Goal: Task Accomplishment & Management: Complete application form

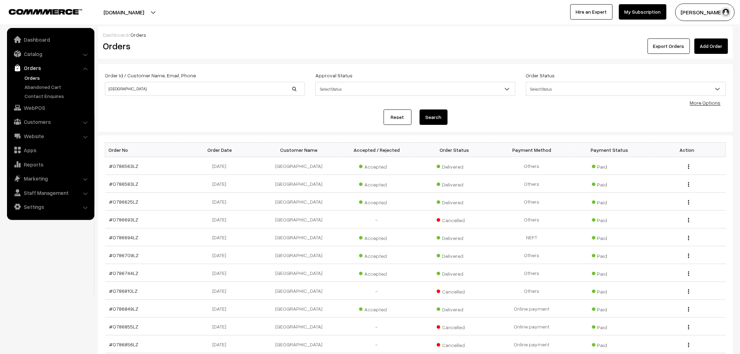
click at [33, 75] on link "Orders" at bounding box center [57, 77] width 69 height 7
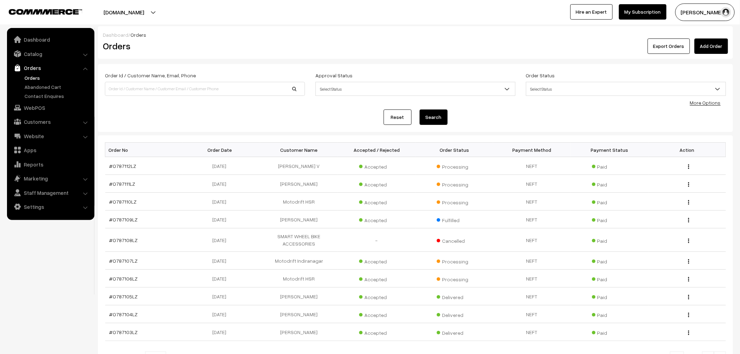
click at [704, 44] on link "Add Order" at bounding box center [712, 45] width 34 height 15
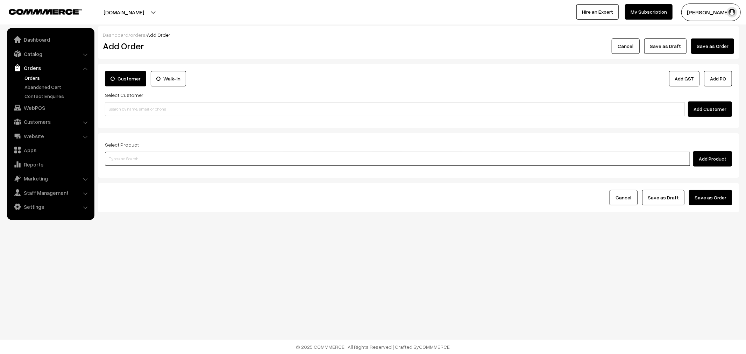
click at [238, 158] on input at bounding box center [397, 159] width 585 height 14
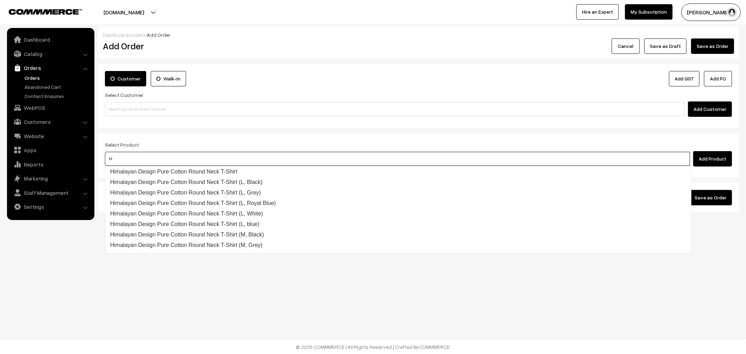
type input "M"
click at [600, 118] on div "Customer Walk-In Add GST Add PO Select Customer Add Customer" at bounding box center [418, 96] width 641 height 64
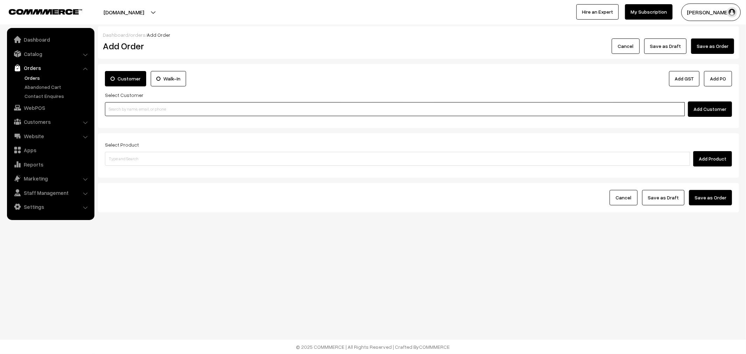
click at [589, 104] on input at bounding box center [395, 109] width 580 height 14
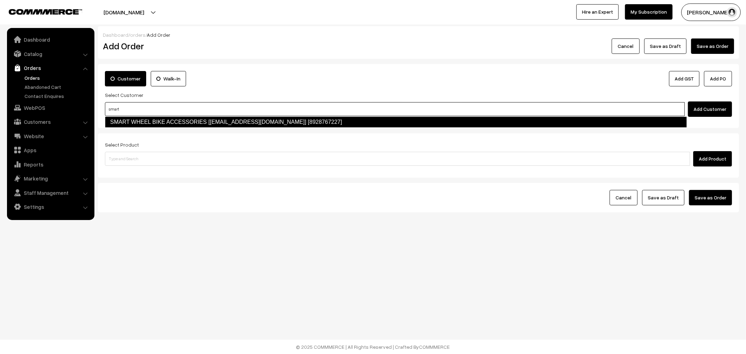
click at [520, 112] on input "smart" at bounding box center [395, 109] width 580 height 14
click at [522, 122] on link "SMART WHEEL BIKE ACCESSORIES [smartwheelbike@gmail.com] [8928767227]" at bounding box center [396, 121] width 582 height 11
type input "smart"
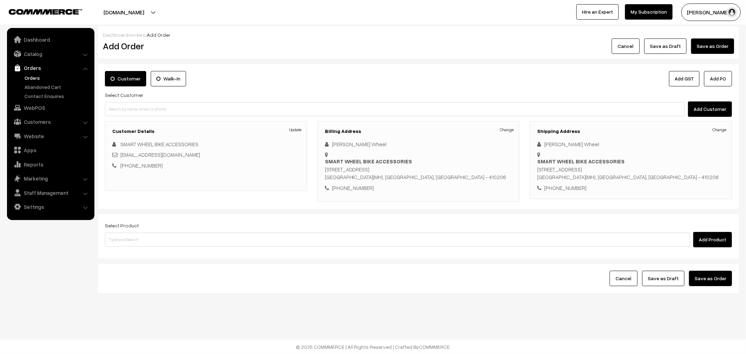
click at [506, 132] on link "Change" at bounding box center [507, 130] width 14 height 6
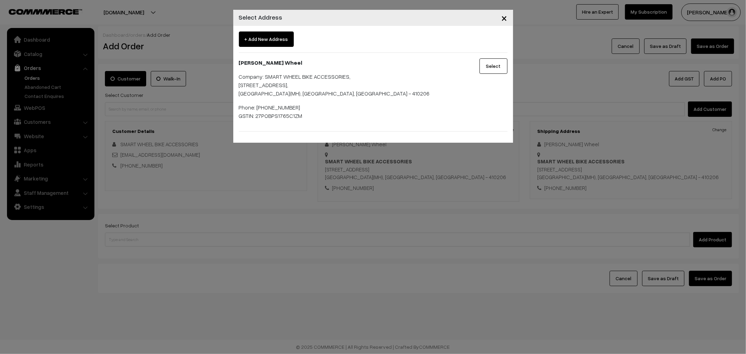
click at [498, 64] on button "Select" at bounding box center [494, 65] width 28 height 15
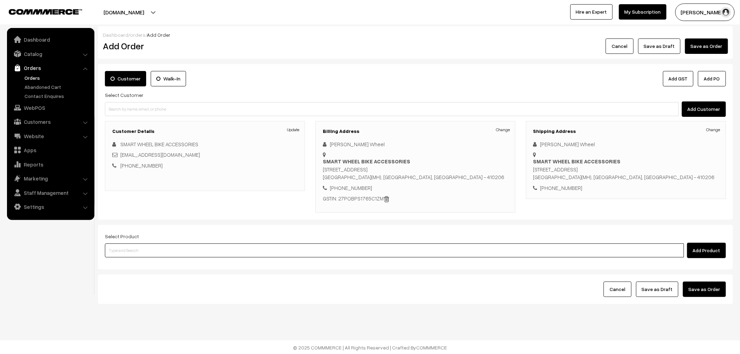
click at [296, 253] on input at bounding box center [394, 250] width 579 height 14
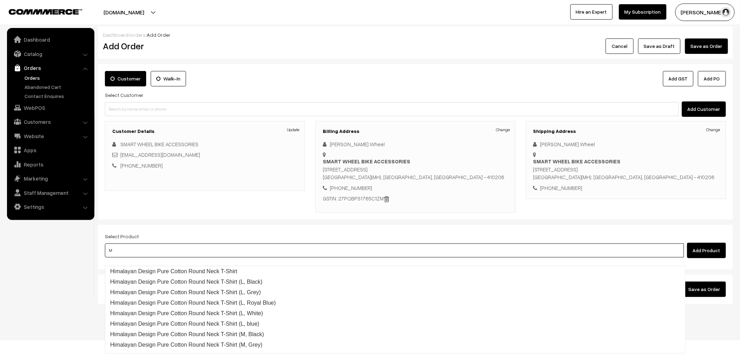
type input "M3"
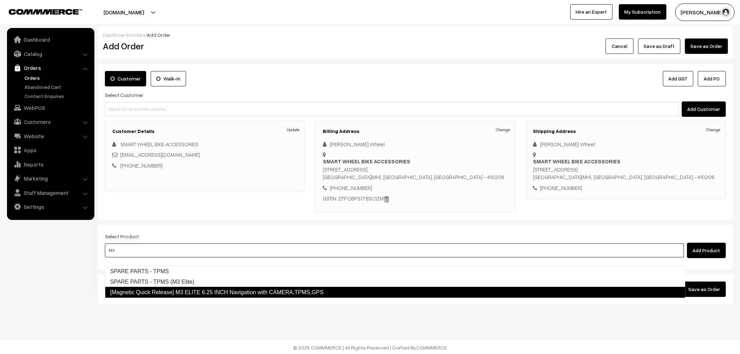
click at [238, 287] on link "[Magnetic Quick Release] M3 ELITE 6.25 INCH Navigation with CAMERA,TPMS,GPS" at bounding box center [395, 292] width 581 height 11
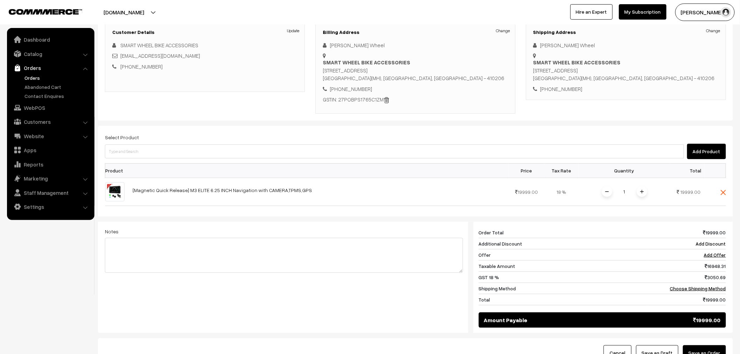
scroll to position [116, 0]
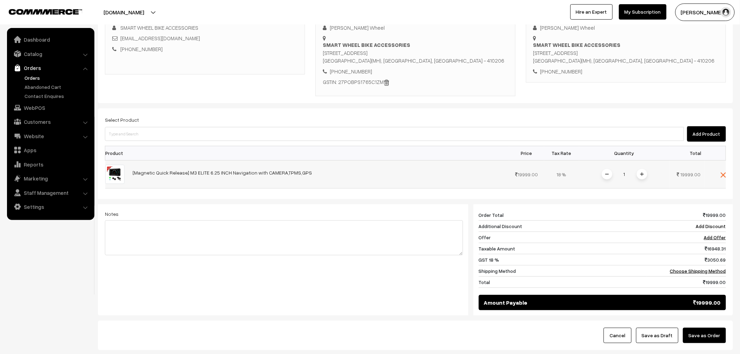
click at [643, 179] on span at bounding box center [642, 174] width 10 height 10
click at [372, 140] on input at bounding box center [394, 134] width 579 height 14
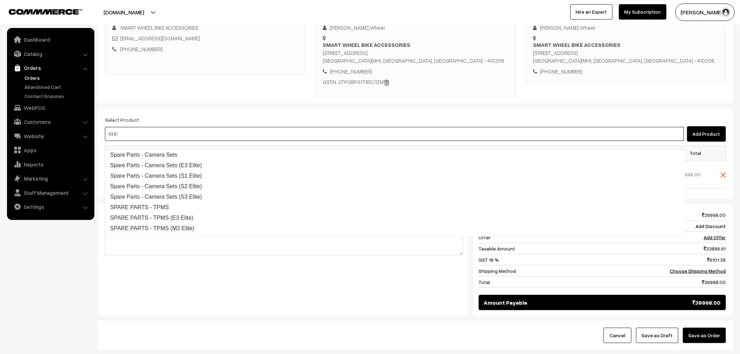
type input "S3 Eli"
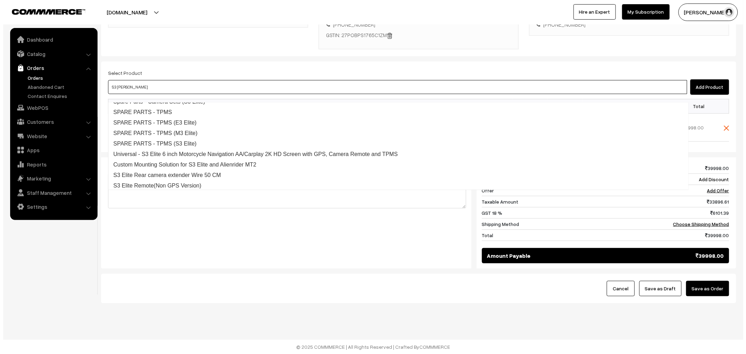
scroll to position [50, 0]
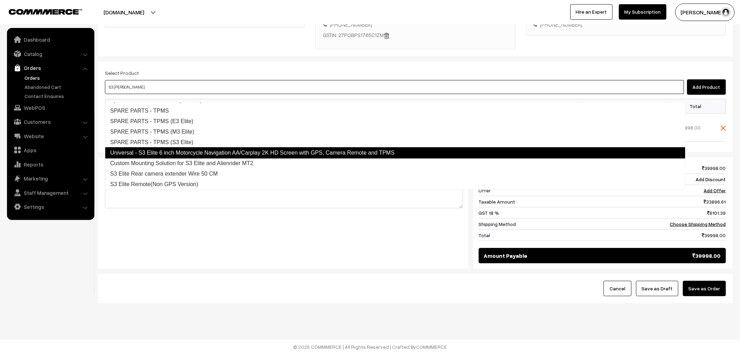
click at [208, 147] on link "Universal - S3 Elite 6 inch Motorcycle Navigation AA/Carplay 2K HD Screen with …" at bounding box center [395, 152] width 581 height 11
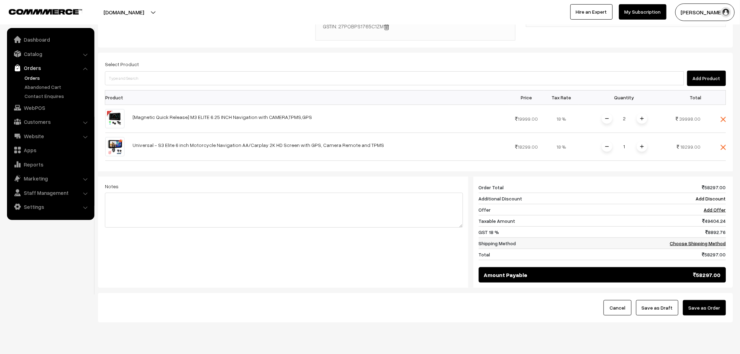
click at [688, 247] on td "Choose Shipping Method" at bounding box center [686, 243] width 79 height 11
click at [689, 246] on link "Choose Shipping Method" at bounding box center [698, 243] width 56 height 6
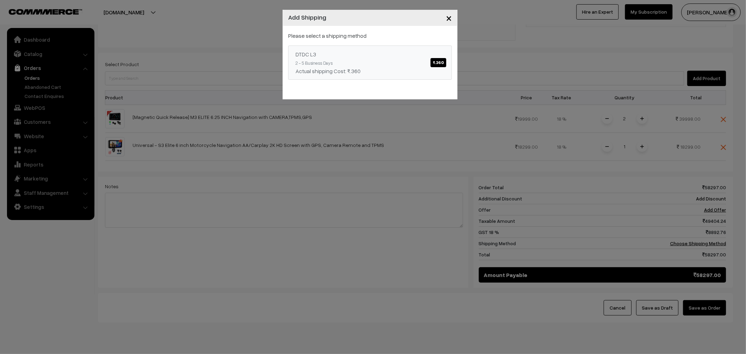
click at [439, 62] on span "₹.360" at bounding box center [439, 62] width 16 height 9
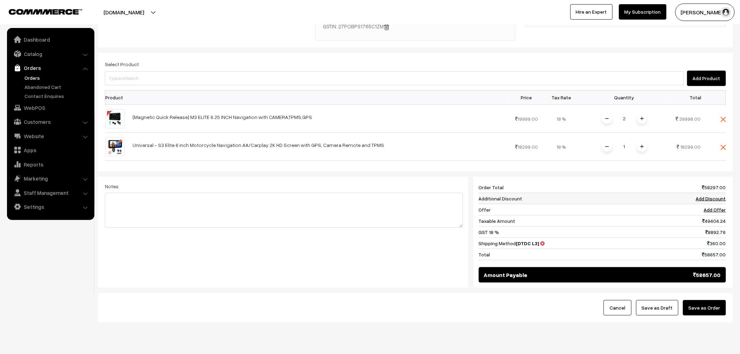
click at [715, 202] on link "Add Discount" at bounding box center [711, 199] width 30 height 6
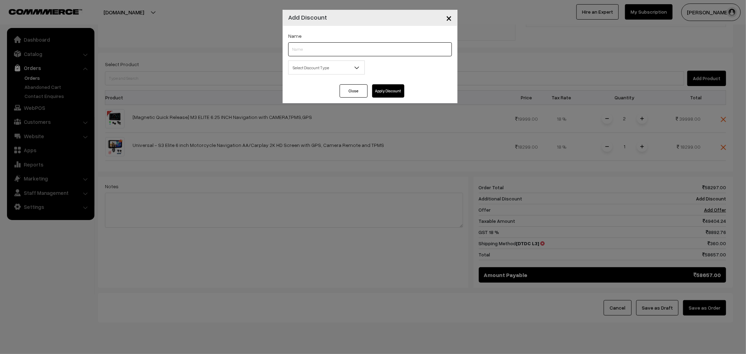
click at [341, 54] on input "text" at bounding box center [370, 49] width 164 height 14
type input "B2B"
click at [334, 71] on span "Select Discount Type" at bounding box center [327, 68] width 76 height 12
click at [400, 71] on div "Select Discount Type Flat Percentage Select Discount Type 0.00 % 0.00" at bounding box center [370, 70] width 174 height 18
click at [401, 71] on div "Select Discount Type Flat Percentage Select Discount Type 0.00 % 0.00" at bounding box center [370, 70] width 174 height 18
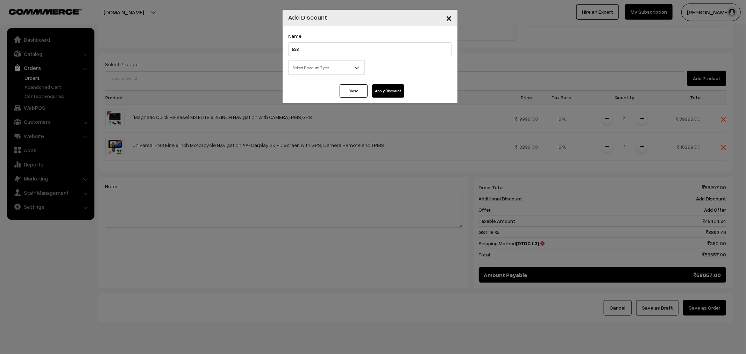
click at [334, 68] on span "Select Discount Type" at bounding box center [327, 68] width 76 height 12
drag, startPoint x: 333, startPoint y: 107, endPoint x: 338, endPoint y: 104, distance: 5.9
select select "flat"
drag, startPoint x: 404, startPoint y: 69, endPoint x: 373, endPoint y: 70, distance: 31.5
click at [373, 70] on div "0.00" at bounding box center [413, 68] width 87 height 14
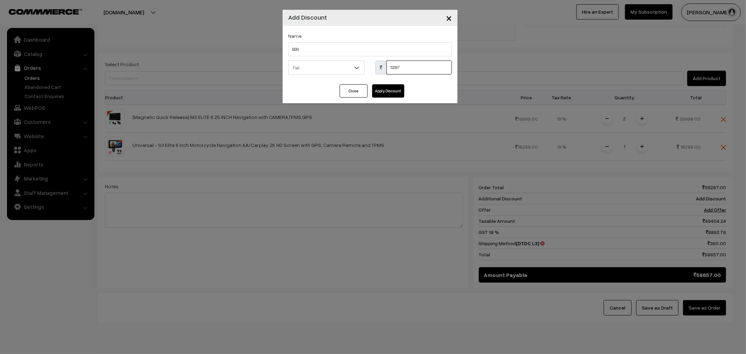
type input "12297"
click at [380, 97] on button "Apply Discount" at bounding box center [388, 90] width 32 height 13
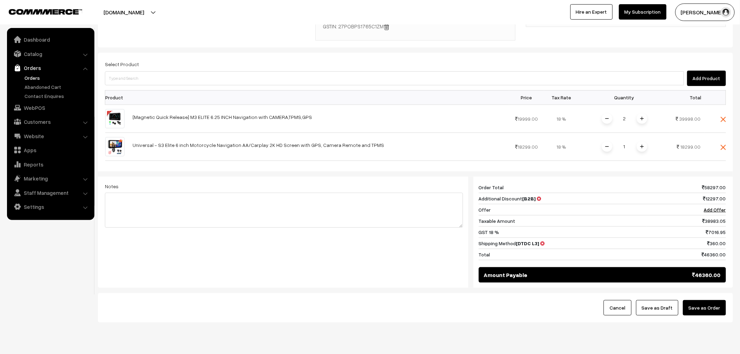
click at [720, 315] on button "Save as Order" at bounding box center [704, 307] width 43 height 15
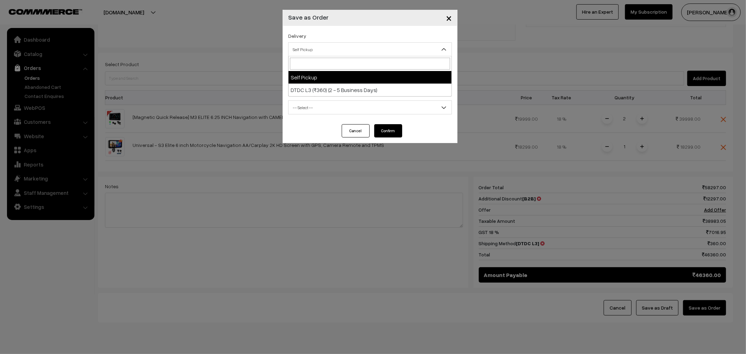
click at [358, 55] on span "Self Pickup" at bounding box center [370, 49] width 163 height 12
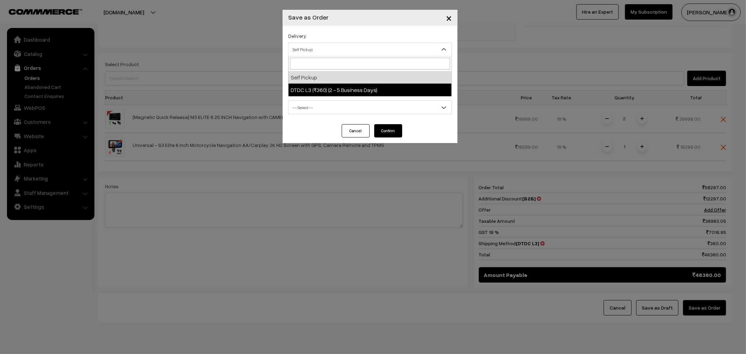
select select "DL2"
select select "3"
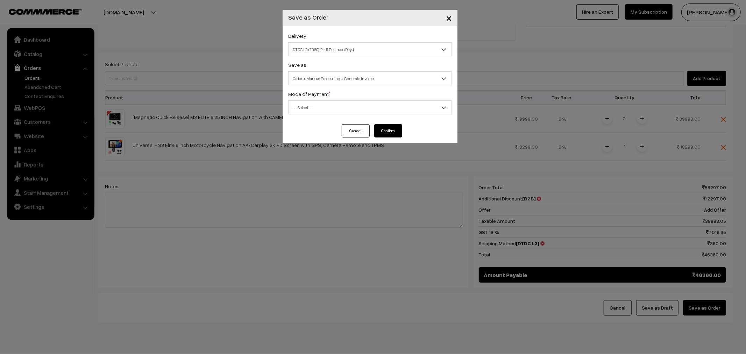
click at [339, 107] on span "-- Select --" at bounding box center [370, 107] width 163 height 12
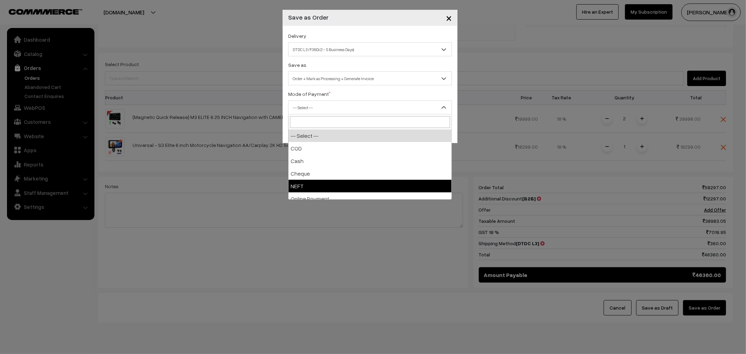
select select "4"
checkbox input "true"
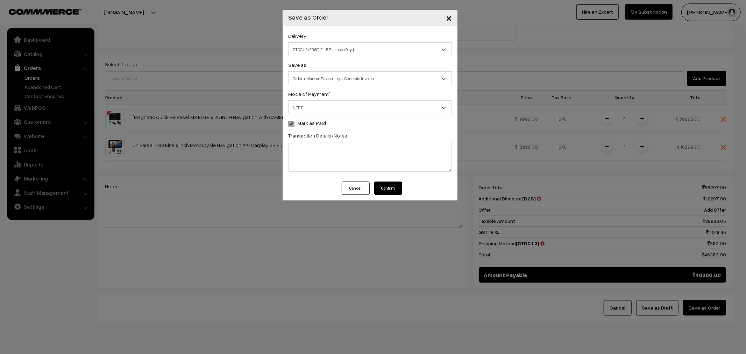
click at [393, 185] on button "Confirm" at bounding box center [388, 188] width 28 height 13
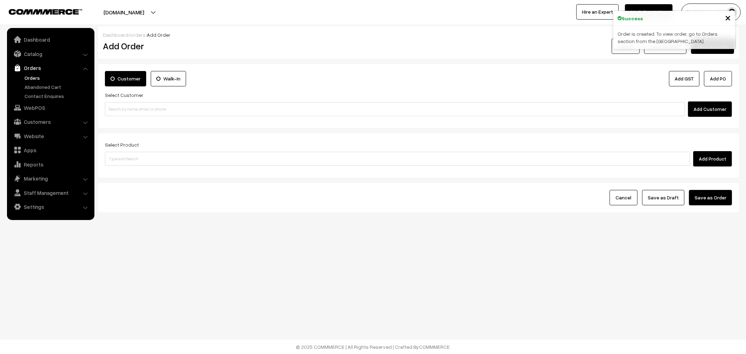
click at [34, 68] on link "Orders" at bounding box center [50, 68] width 83 height 13
click at [33, 81] on link "Orders" at bounding box center [57, 77] width 69 height 7
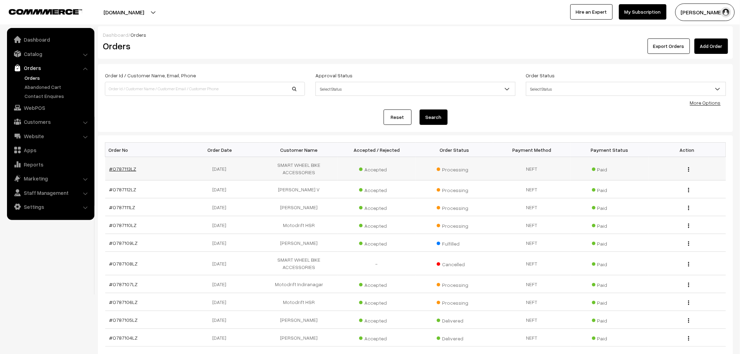
click at [132, 167] on link "#O787113LZ" at bounding box center [122, 169] width 27 height 6
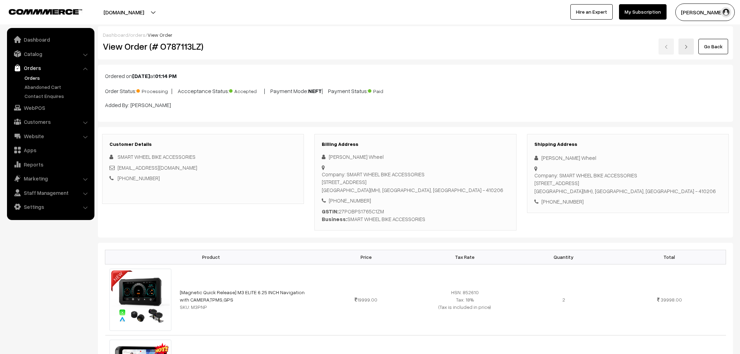
scroll to position [427, 0]
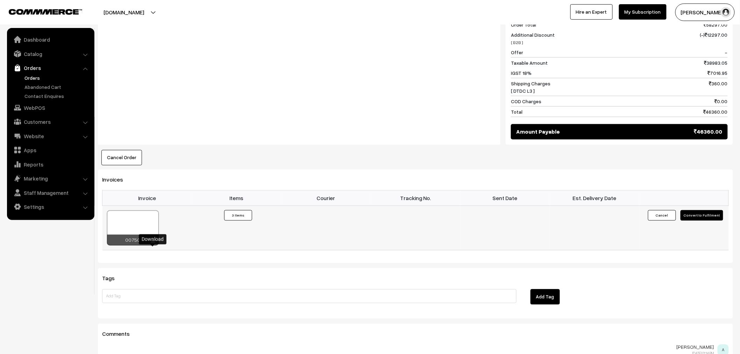
click at [151, 244] on icon at bounding box center [153, 241] width 4 height 5
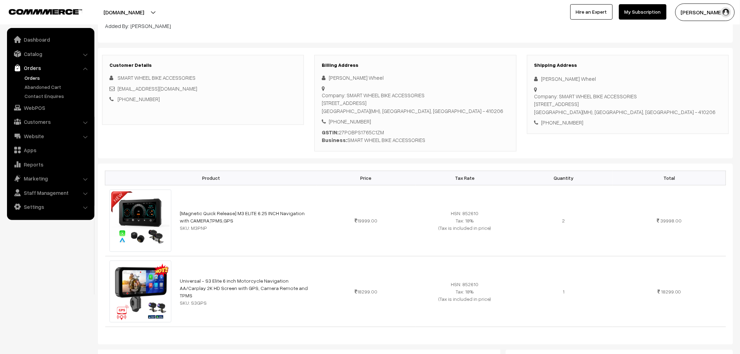
scroll to position [78, 0]
click at [23, 76] on link "Orders" at bounding box center [57, 77] width 69 height 7
